Goal: Information Seeking & Learning: Learn about a topic

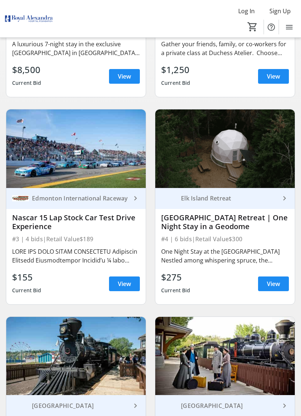
scroll to position [221, 0]
click at [182, 223] on div "[GEOGRAPHIC_DATA] Retreat | One Night Stay in a Geodome" at bounding box center [225, 222] width 128 height 18
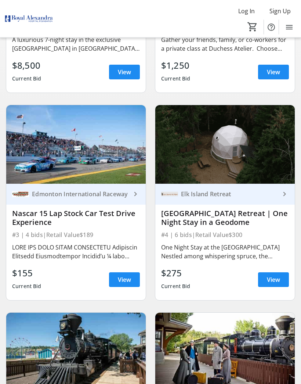
scroll to position [225, 0]
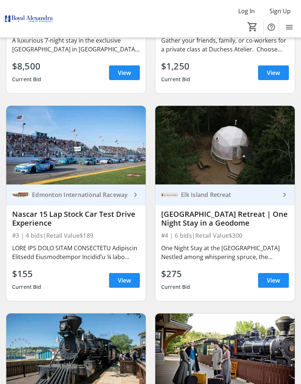
click at [276, 278] on span "View" at bounding box center [273, 280] width 13 height 9
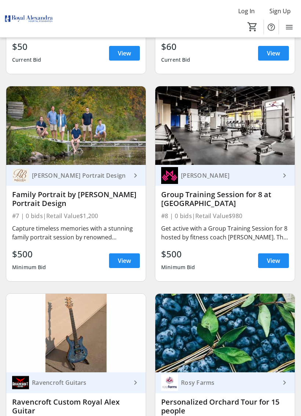
scroll to position [659, 0]
click at [193, 236] on div "Get active with a Group Training Session for 8 hosted by fitness coach [PERSON_…" at bounding box center [225, 233] width 128 height 18
click at [189, 219] on div "#8 | 0 bids | Retail Value $980" at bounding box center [225, 216] width 128 height 10
click at [181, 200] on div "Group Training Session for 8 at [GEOGRAPHIC_DATA]" at bounding box center [225, 199] width 128 height 18
click at [179, 202] on div "Group Training Session for 8 at [GEOGRAPHIC_DATA]" at bounding box center [225, 199] width 128 height 18
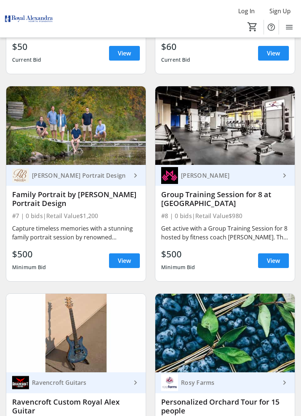
click at [276, 263] on span "View" at bounding box center [273, 260] width 13 height 9
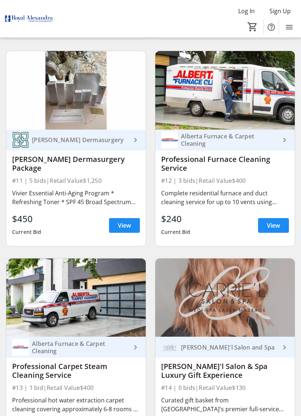
scroll to position [1109, 0]
click at [124, 230] on span at bounding box center [124, 226] width 31 height 18
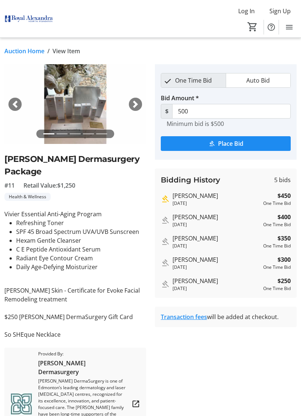
click at [73, 109] on img at bounding box center [75, 104] width 142 height 80
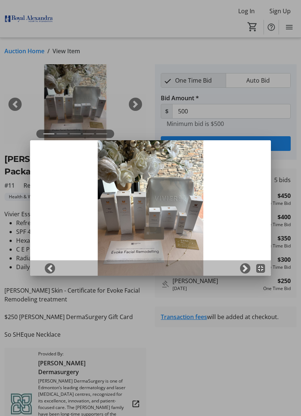
click at [245, 260] on img at bounding box center [150, 207] width 241 height 135
click at [248, 266] on span at bounding box center [245, 268] width 7 height 7
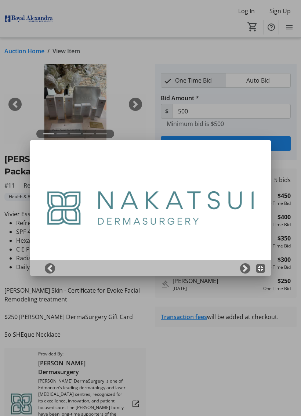
click at [241, 269] on link "Next" at bounding box center [245, 268] width 10 height 10
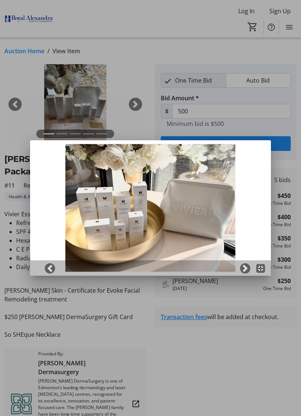
click at [246, 268] on span at bounding box center [245, 268] width 7 height 7
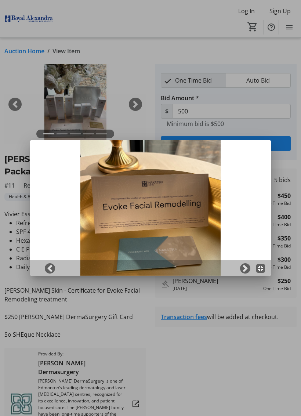
click at [248, 270] on span at bounding box center [245, 268] width 7 height 7
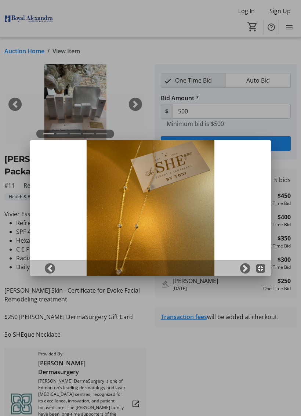
click at [244, 267] on span at bounding box center [245, 268] width 7 height 7
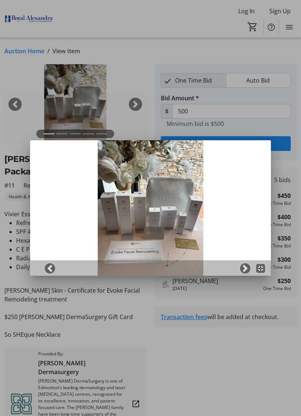
click at [277, 341] on div at bounding box center [150, 208] width 301 height 416
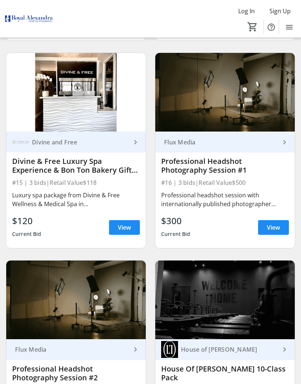
scroll to position [1522, 0]
click at [54, 200] on div "Luxury spa package from Divine & Free Wellness & Medical Spa in [GEOGRAPHIC_DAT…" at bounding box center [76, 200] width 128 height 18
click at [122, 228] on span "View" at bounding box center [124, 227] width 13 height 9
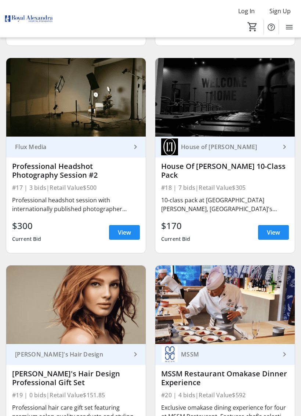
scroll to position [1725, 0]
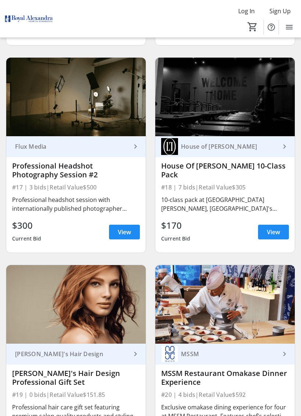
click at [167, 170] on div "House Of [PERSON_NAME] 10-Class Pack" at bounding box center [225, 171] width 128 height 18
click at [194, 168] on div "House Of [PERSON_NAME] 10-Class Pack" at bounding box center [225, 171] width 128 height 18
click at [271, 234] on span "View" at bounding box center [273, 232] width 13 height 9
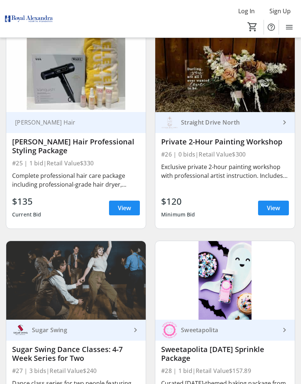
scroll to position [2578, 0]
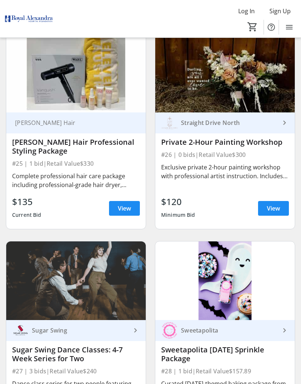
click at [278, 205] on span "View" at bounding box center [273, 208] width 13 height 9
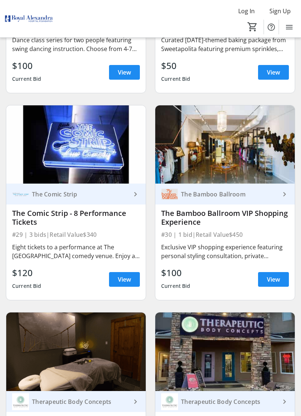
scroll to position [2923, 0]
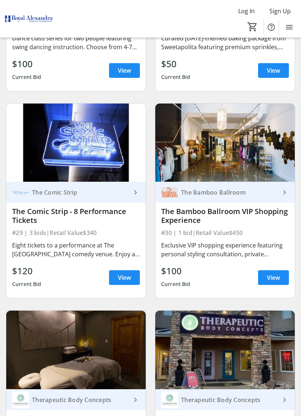
click at [124, 276] on span "View" at bounding box center [124, 277] width 13 height 9
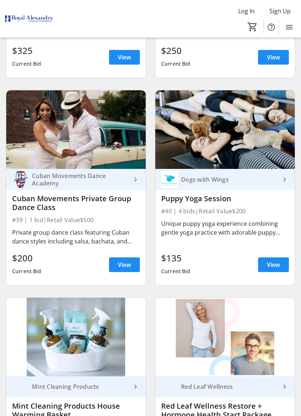
scroll to position [3955, 0]
click at [186, 201] on div "Puppy Yoga Session" at bounding box center [225, 198] width 128 height 9
click at [276, 264] on span "View" at bounding box center [273, 264] width 13 height 9
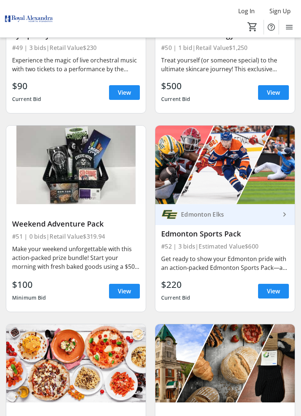
scroll to position [5176, 0]
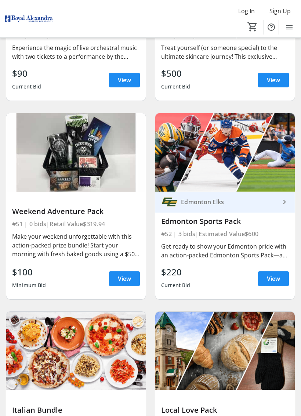
click at [130, 281] on span "View" at bounding box center [124, 278] width 13 height 9
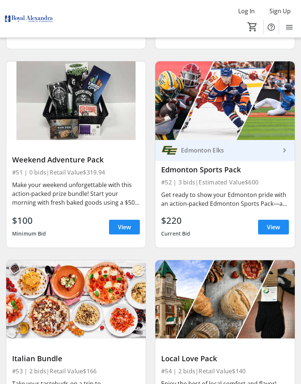
scroll to position [5228, 0]
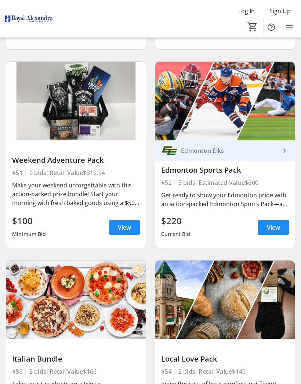
click at [272, 224] on span "View" at bounding box center [273, 227] width 13 height 9
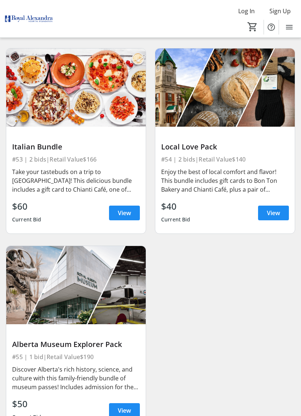
scroll to position [5477, 0]
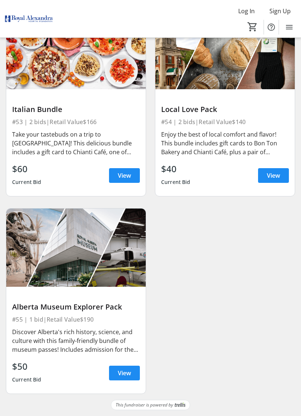
click at [125, 370] on span "View" at bounding box center [124, 373] width 13 height 9
